Goal: Transaction & Acquisition: Purchase product/service

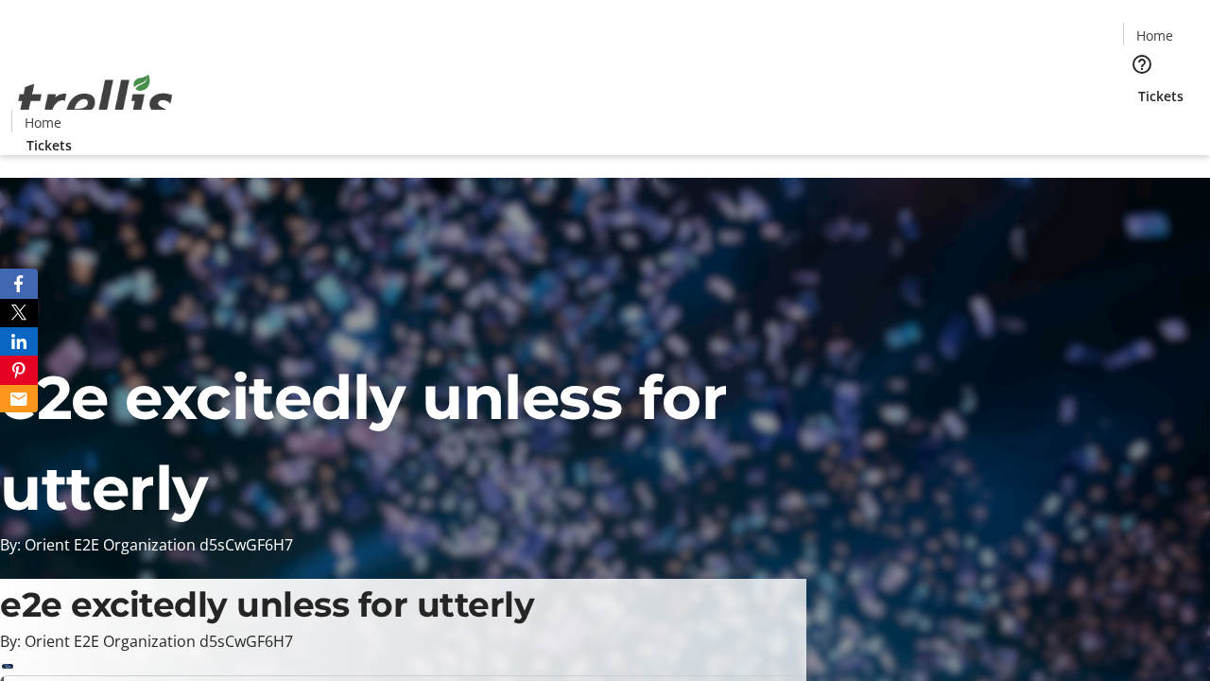
click at [1138, 86] on span "Tickets" at bounding box center [1160, 96] width 45 height 20
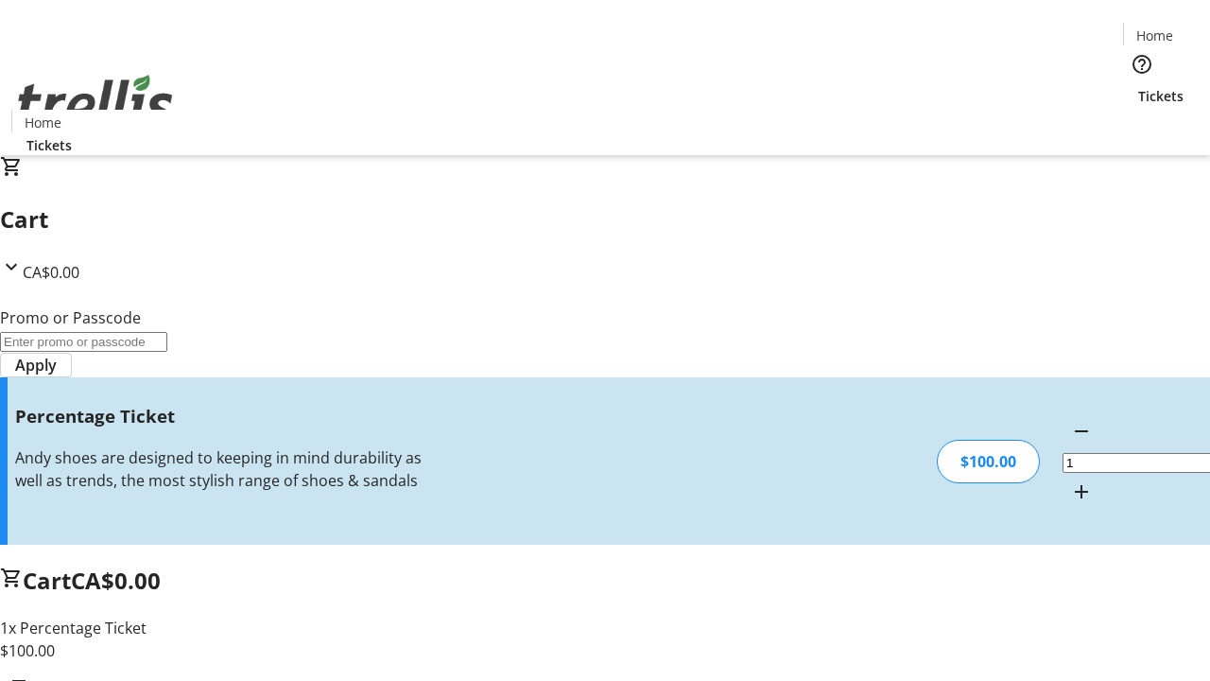
type input "BAR"
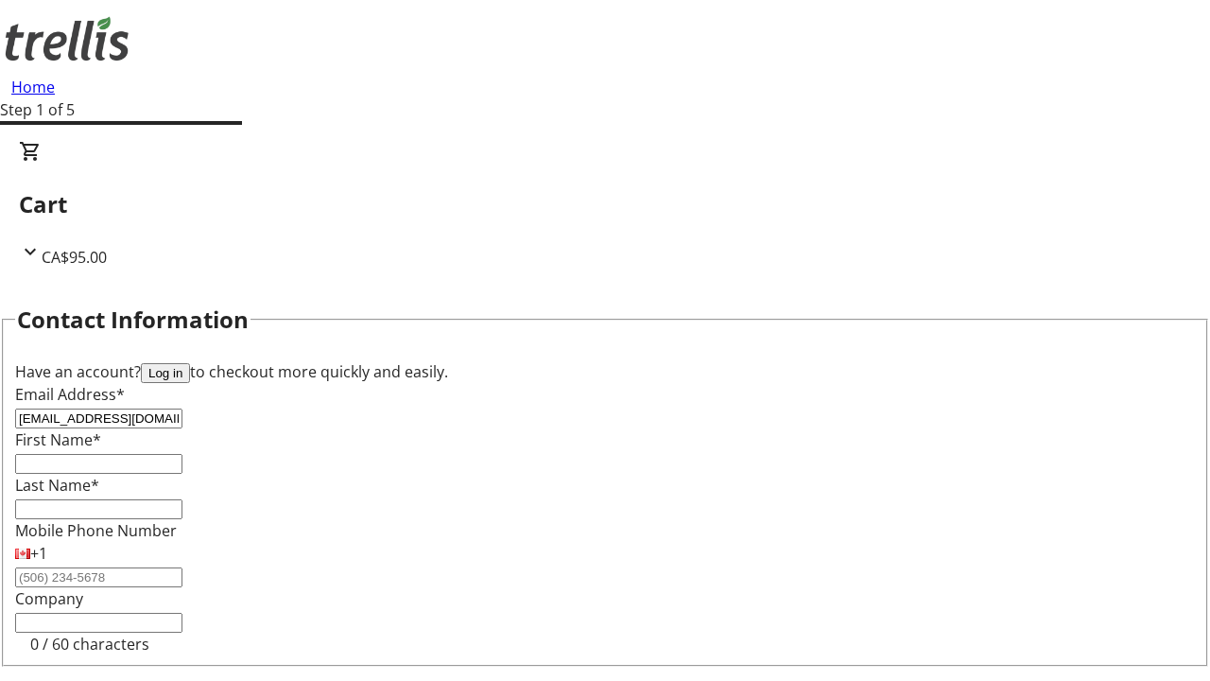
type input "[EMAIL_ADDRESS][DOMAIN_NAME]"
type input "Amelie"
type input "Kassulke"
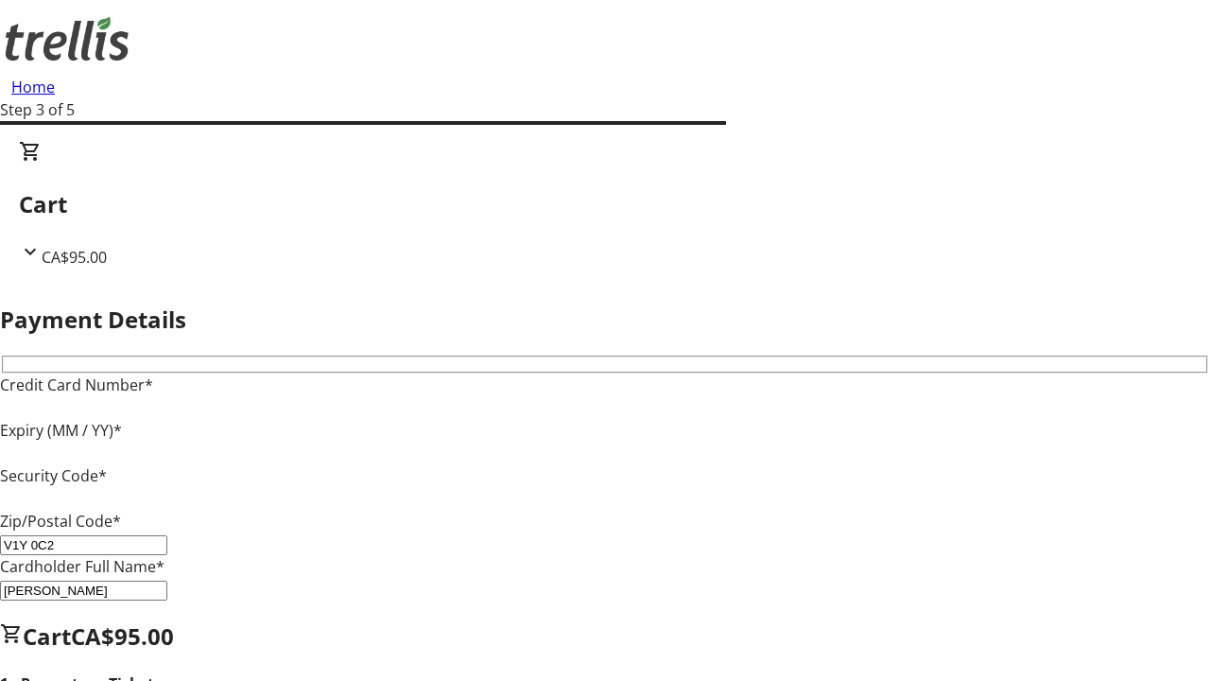
type input "V1Y 0C2"
